Goal: Submit feedback/report problem

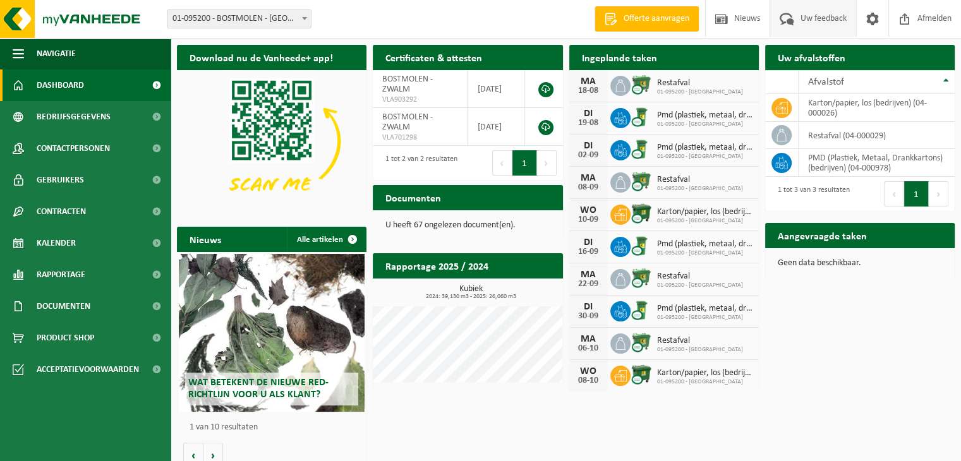
click at [799, 16] on span "Uw feedback" at bounding box center [824, 18] width 52 height 37
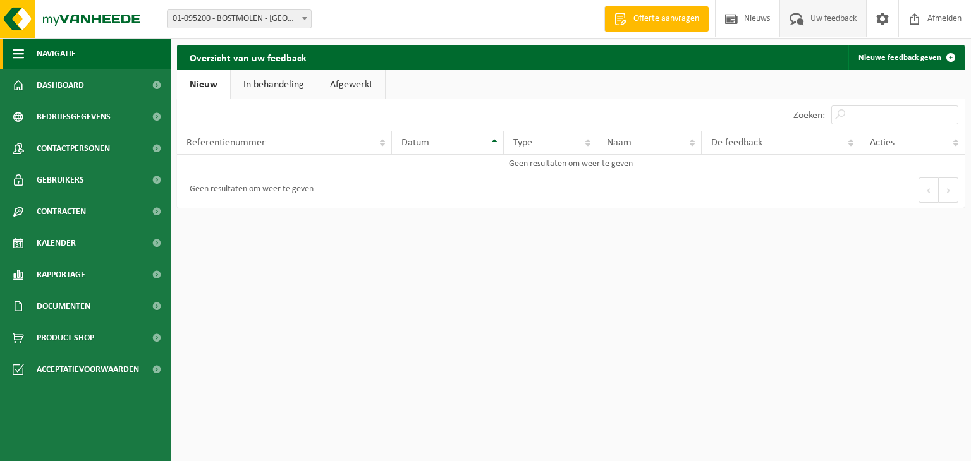
click at [16, 49] on span "button" at bounding box center [18, 54] width 11 height 32
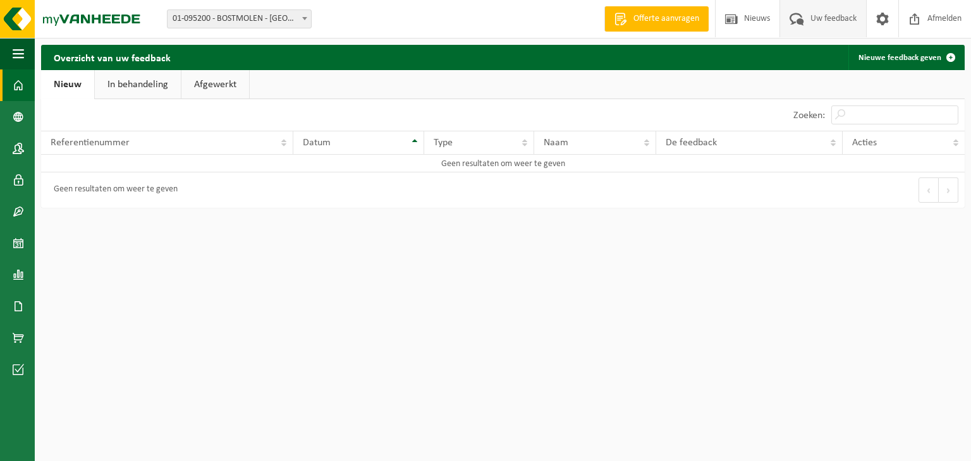
click at [18, 87] on span at bounding box center [18, 86] width 11 height 32
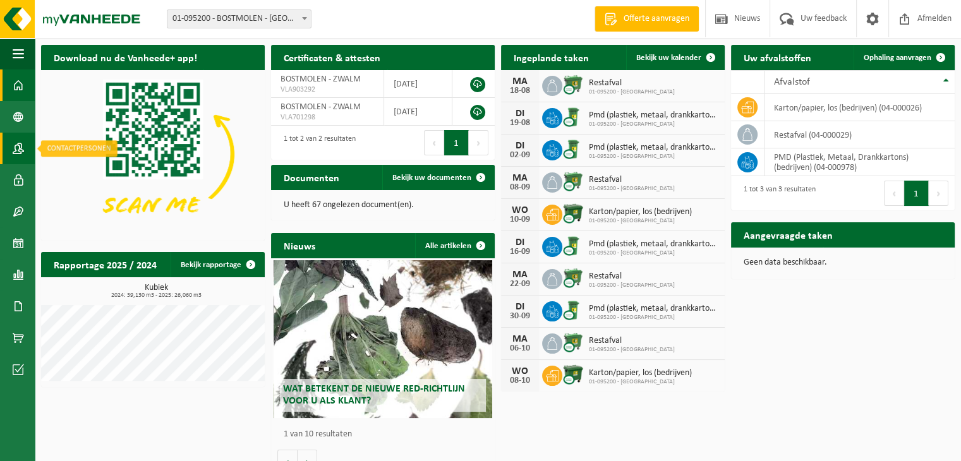
click at [19, 150] on span at bounding box center [18, 149] width 11 height 32
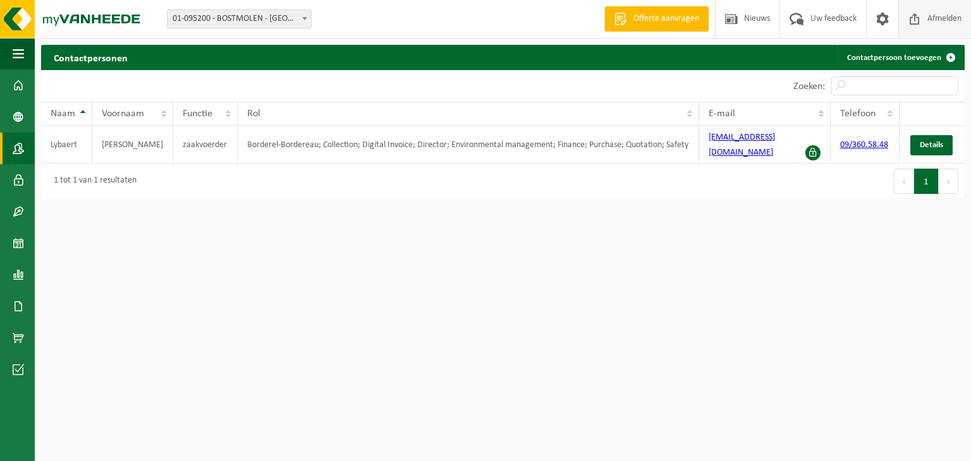
click at [941, 17] on span "Afmelden" at bounding box center [944, 18] width 40 height 37
